Goal: Information Seeking & Learning: Learn about a topic

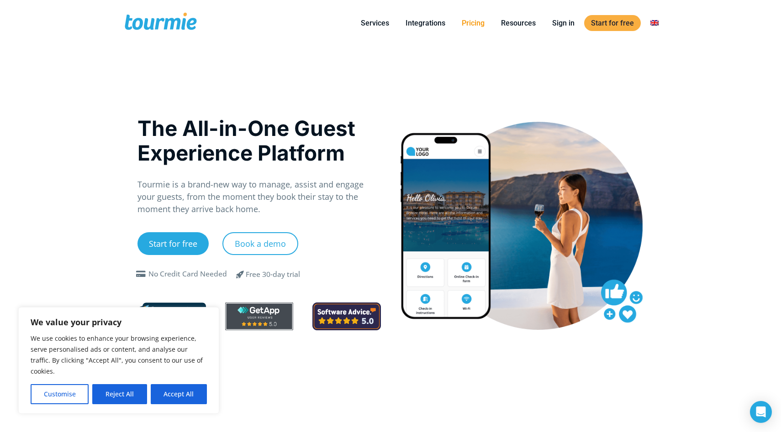
click at [474, 23] on link "Pricing" at bounding box center [473, 22] width 37 height 11
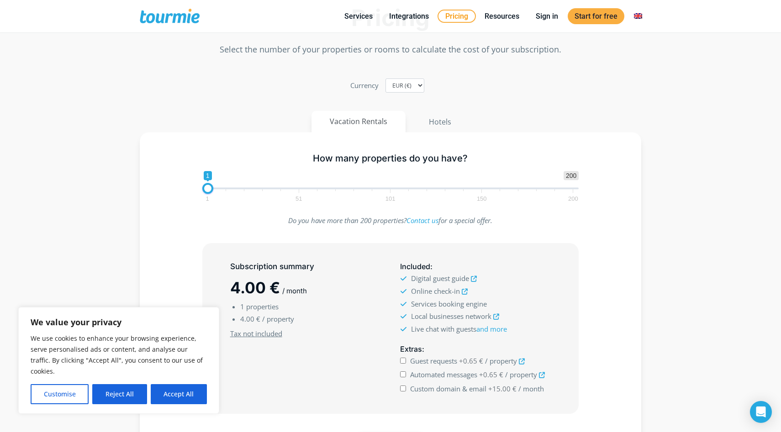
scroll to position [101, 0]
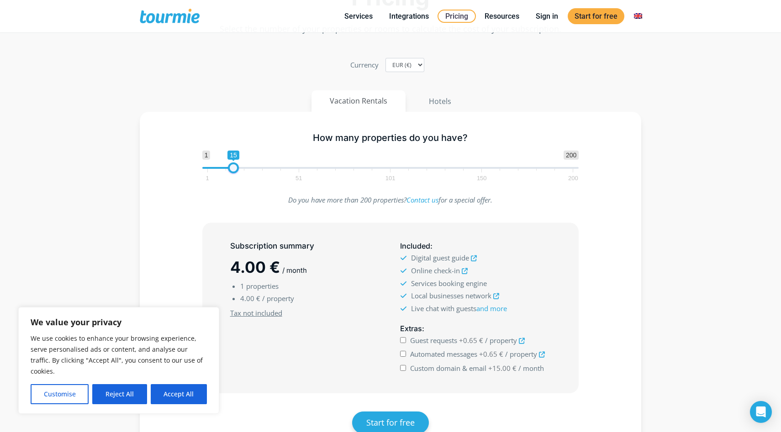
type input "18"
drag, startPoint x: 208, startPoint y: 171, endPoint x: 239, endPoint y: 164, distance: 31.8
click at [239, 164] on span at bounding box center [238, 168] width 11 height 11
click at [168, 394] on button "Accept All" at bounding box center [179, 395] width 56 height 20
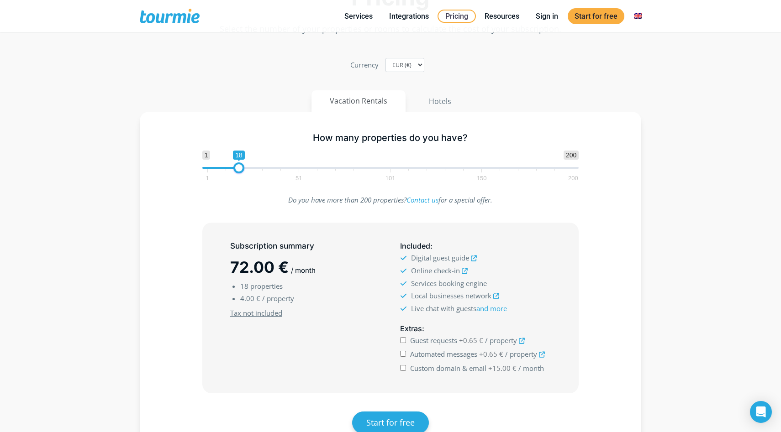
checkbox input "true"
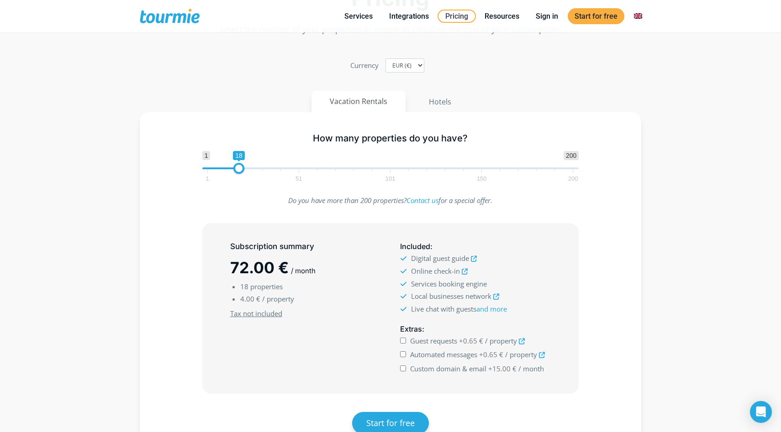
click at [499, 295] on icon at bounding box center [496, 297] width 6 height 6
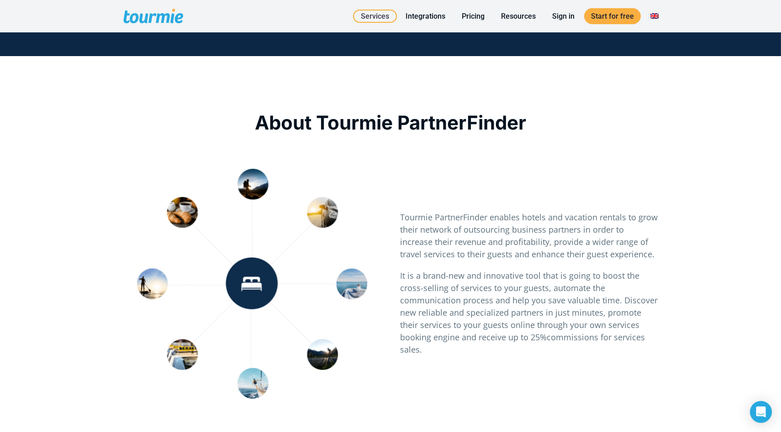
scroll to position [377, 0]
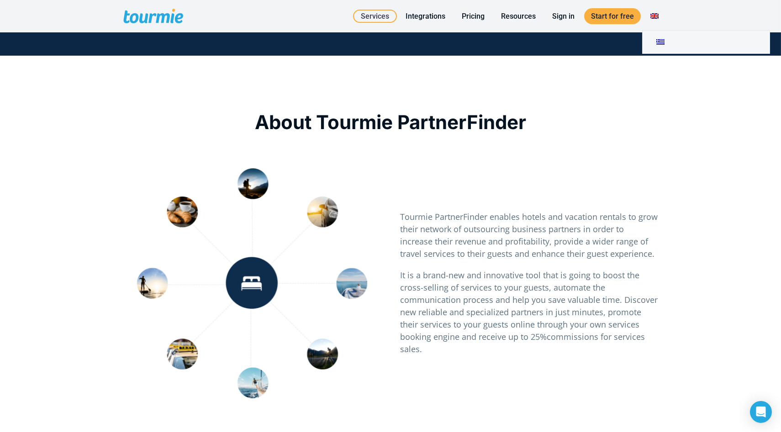
click at [657, 16] on link "Switch to" at bounding box center [654, 16] width 22 height 11
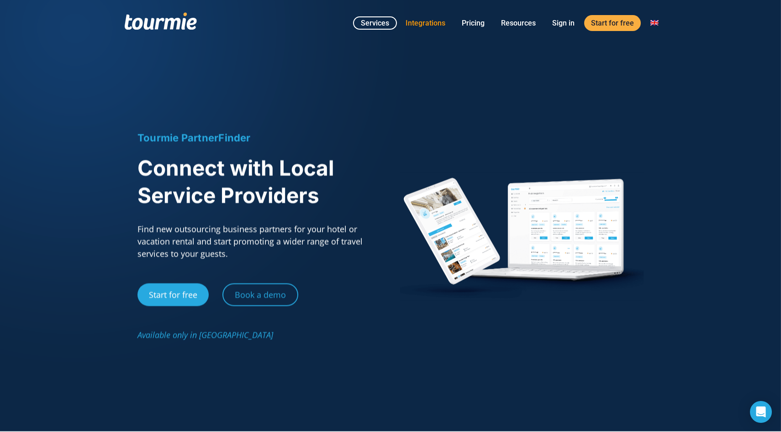
click at [431, 22] on link "Integrations" at bounding box center [425, 22] width 53 height 11
